Goal: Task Accomplishment & Management: Manage account settings

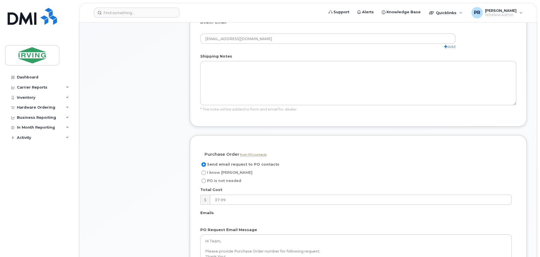
scroll to position [339, 0]
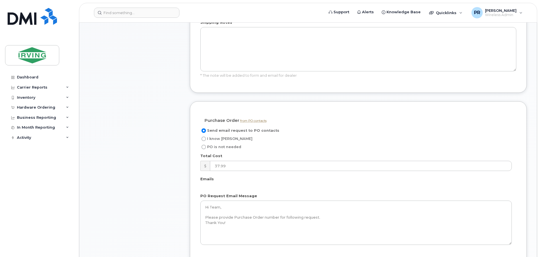
click at [202, 138] on input "I know PO" at bounding box center [204, 139] width 5 height 5
radio input "true"
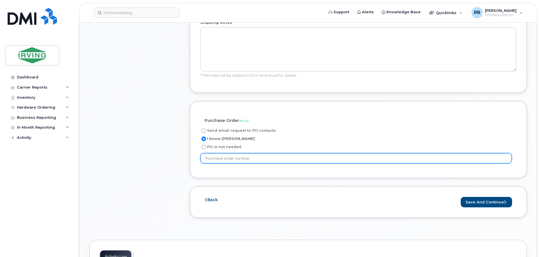
click at [239, 158] on input "text" at bounding box center [356, 158] width 312 height 10
click at [213, 160] on input "text" at bounding box center [356, 158] width 312 height 10
type input "63618"
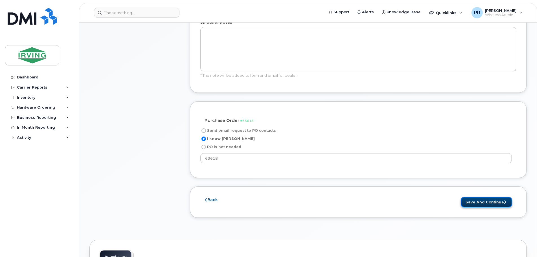
click at [484, 203] on button "Save and Continue" at bounding box center [486, 202] width 51 height 10
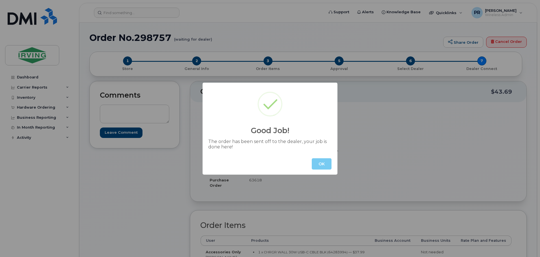
click at [322, 161] on button "OK" at bounding box center [322, 163] width 20 height 11
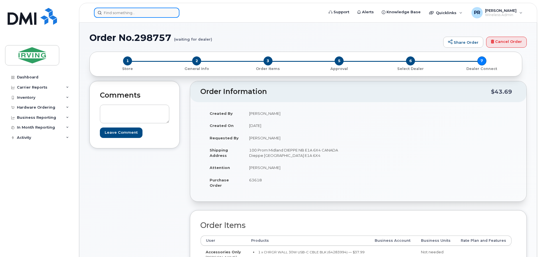
click at [120, 14] on input at bounding box center [137, 13] width 86 height 10
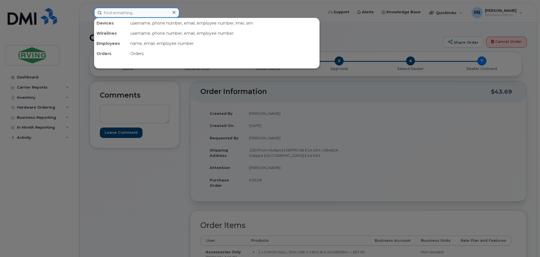
paste input "5069530886"
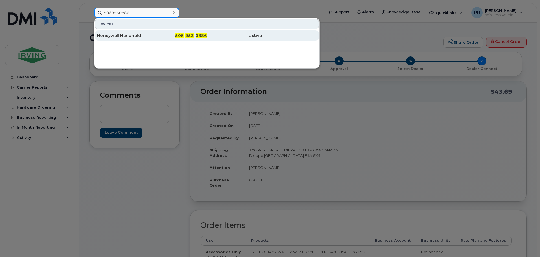
type input "5069530886"
click at [128, 34] on div "Honeywell Handheld" at bounding box center [124, 36] width 55 height 6
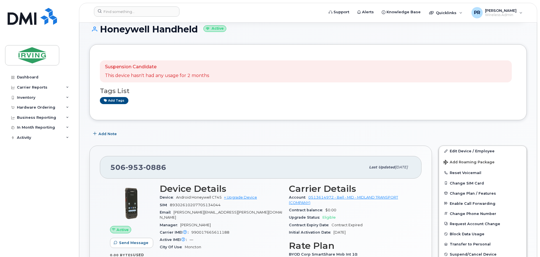
scroll to position [104, 0]
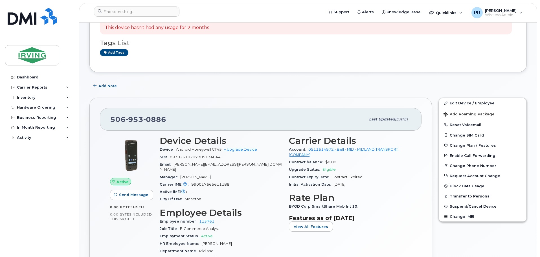
click at [208, 182] on span "990017665611188" at bounding box center [210, 184] width 38 height 4
copy span "990017665611188"
click at [459, 103] on link "Edit Device / Employee" at bounding box center [483, 103] width 88 height 10
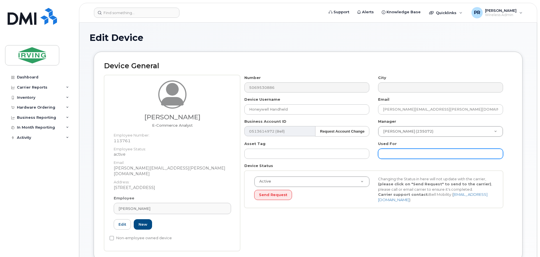
click at [396, 155] on input "text" at bounding box center [440, 154] width 125 height 10
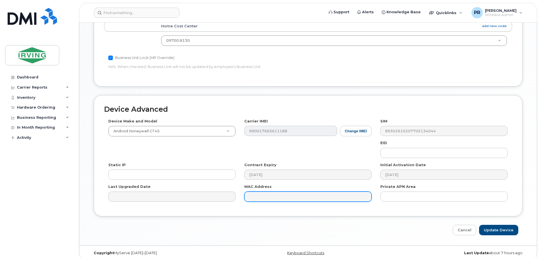
scroll to position [273, 0]
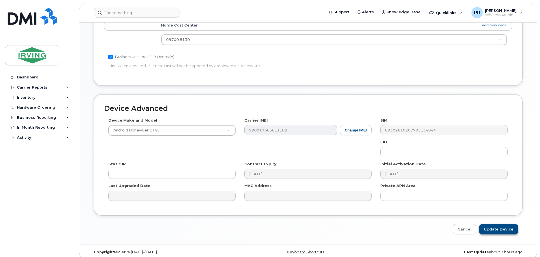
type input "Honeywell Handheld-HW0316"
click at [490, 224] on input "Update Device" at bounding box center [498, 229] width 39 height 10
type input "Saving..."
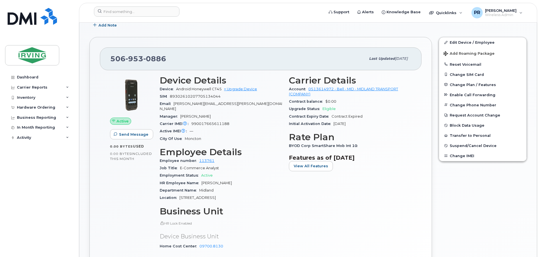
scroll to position [141, 0]
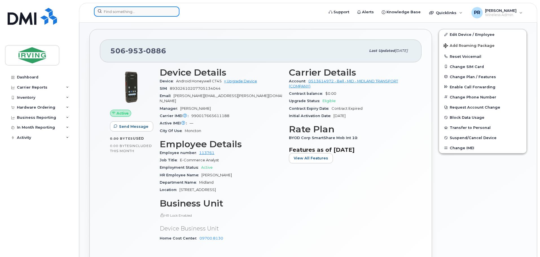
click at [106, 12] on input at bounding box center [137, 11] width 86 height 10
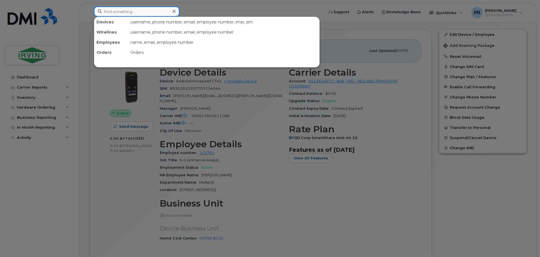
paste input "89302610207705134044"
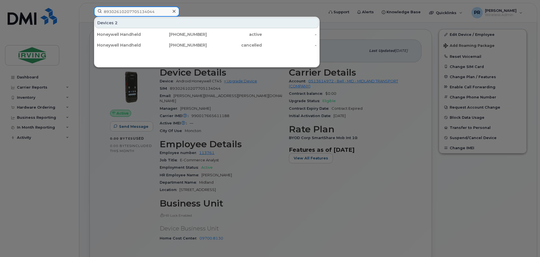
drag, startPoint x: 163, startPoint y: 10, endPoint x: 54, endPoint y: 11, distance: 109.0
click at [89, 11] on div "89302610207705134044 Devices 2 Honeywell Handheld 506-953-0886 active - Honeywe…" at bounding box center [206, 12] width 235 height 12
paste input "[PHONE_NUMBER]"
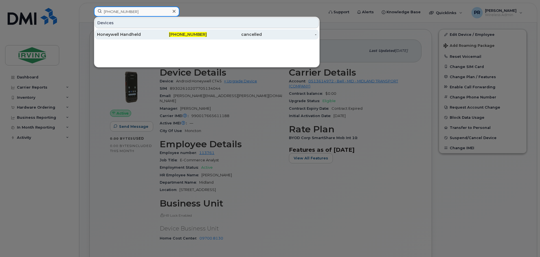
type input "[PHONE_NUMBER]"
click at [150, 34] on div "Honeywell Handheld" at bounding box center [124, 35] width 55 height 6
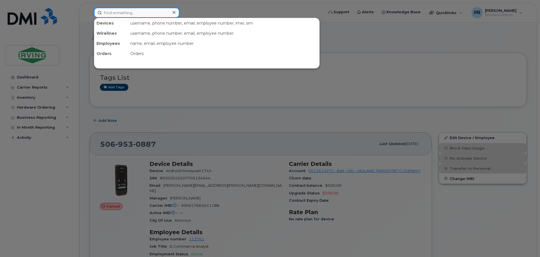
click at [132, 13] on input at bounding box center [137, 13] width 86 height 10
paste input "[PHONE_NUMBER]"
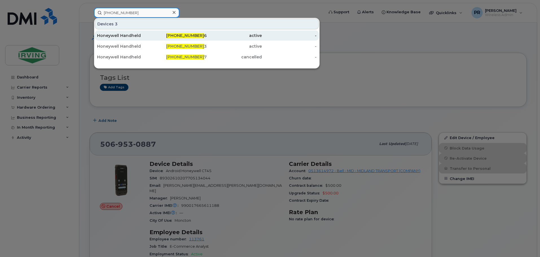
type input "[PHONE_NUMBER]"
click at [129, 37] on div "Honeywell Handheld" at bounding box center [124, 36] width 55 height 6
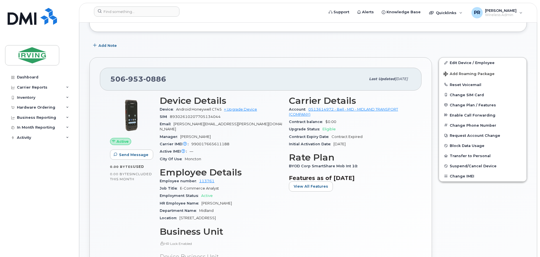
scroll to position [161, 0]
